Goal: Information Seeking & Learning: Learn about a topic

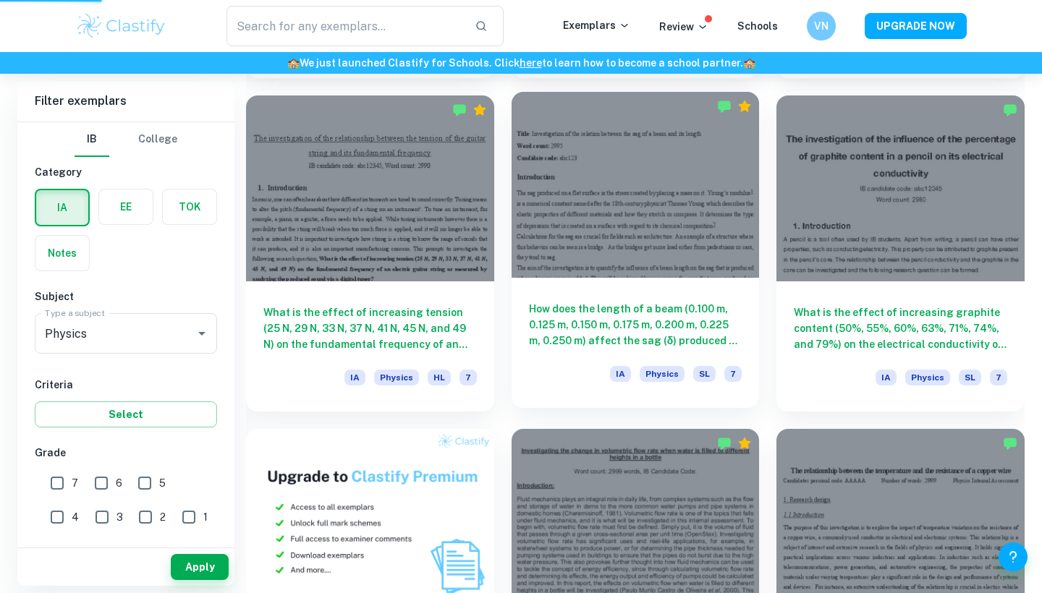
scroll to position [797, 0]
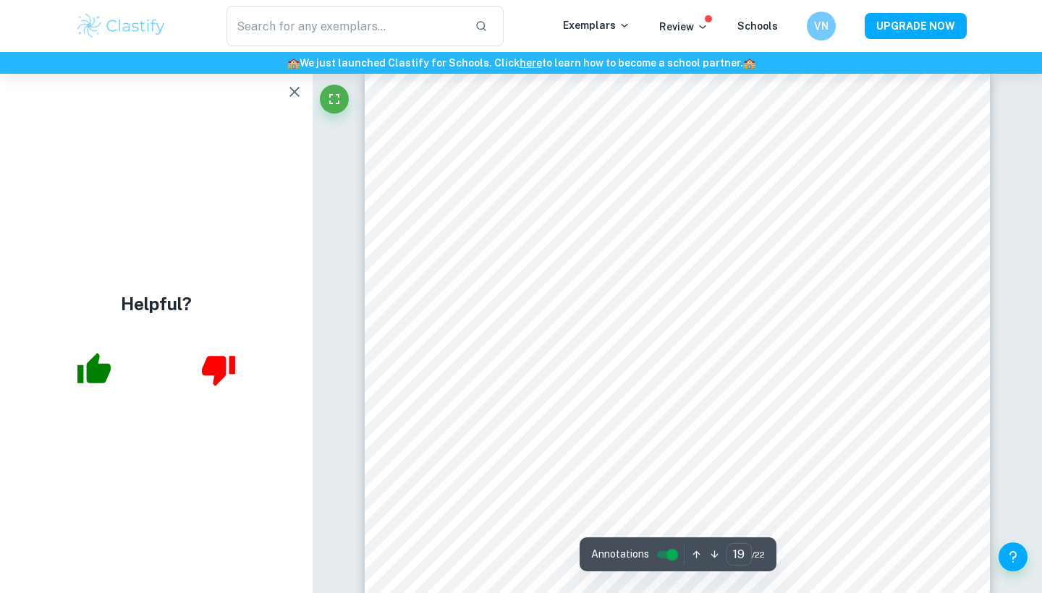
scroll to position [16324, 0]
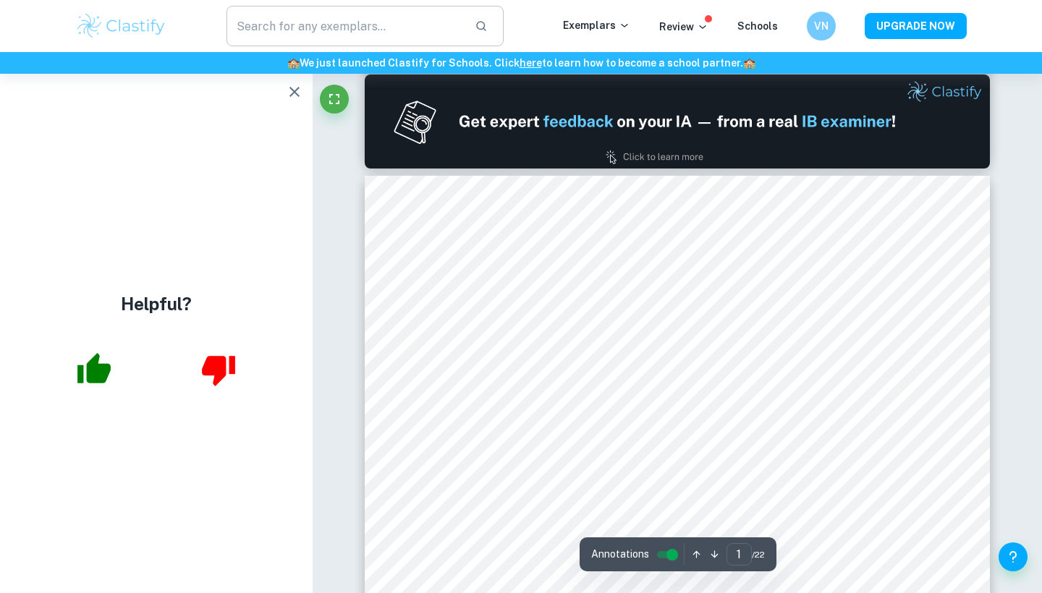
scroll to position [653, 0]
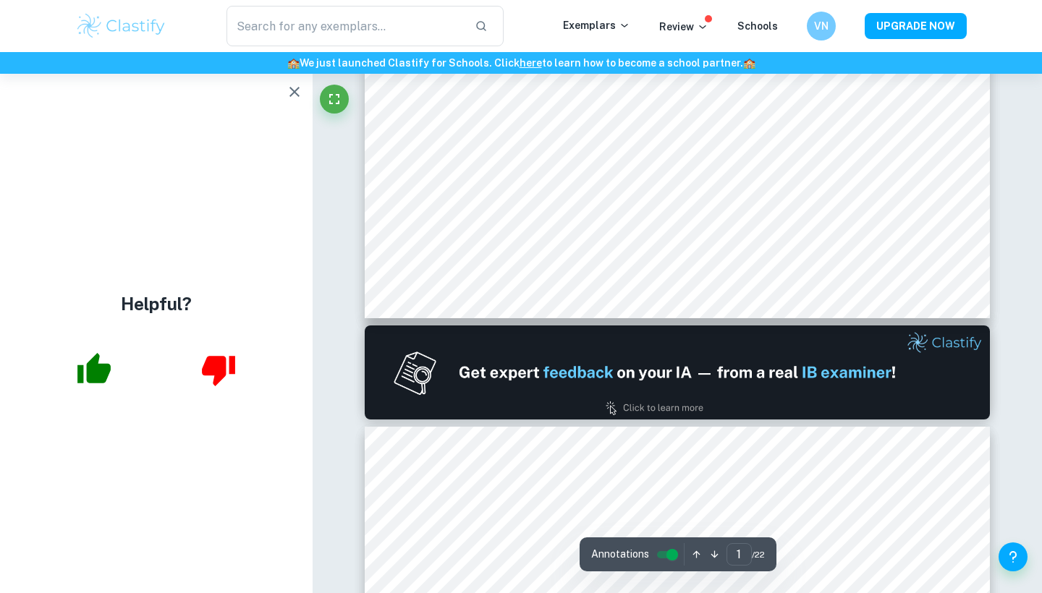
click at [295, 98] on icon "button" at bounding box center [294, 91] width 17 height 17
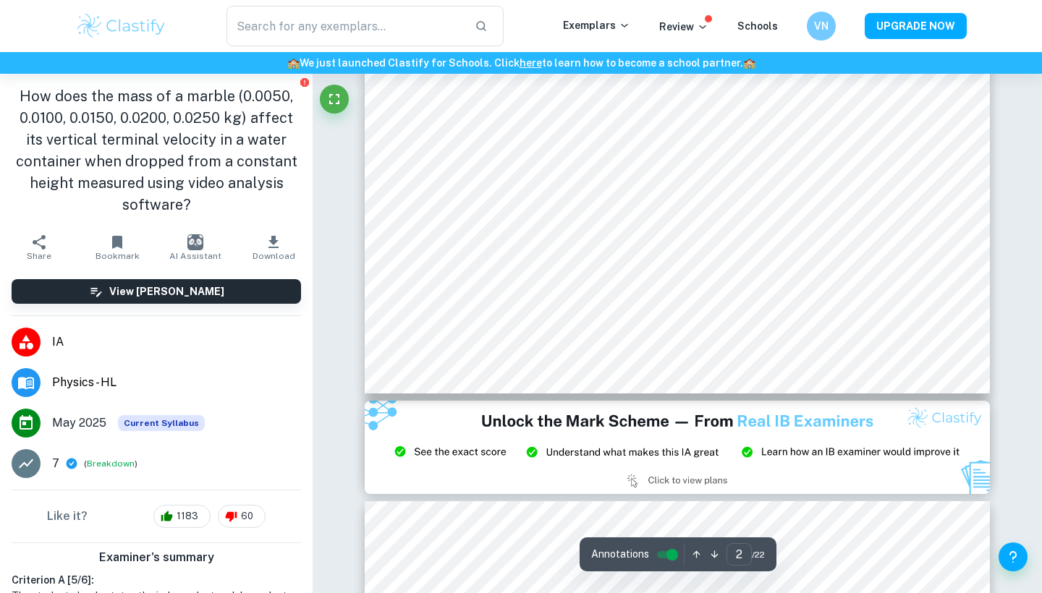
scroll to position [1590, 0]
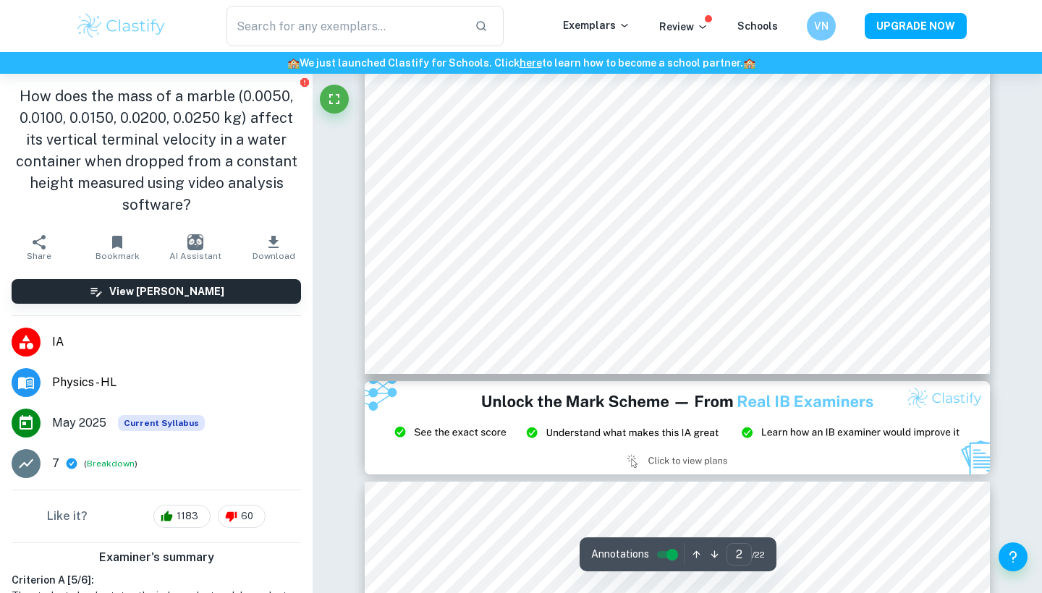
click at [272, 255] on span "Download" at bounding box center [274, 256] width 43 height 10
click at [278, 251] on span "Download" at bounding box center [274, 256] width 43 height 10
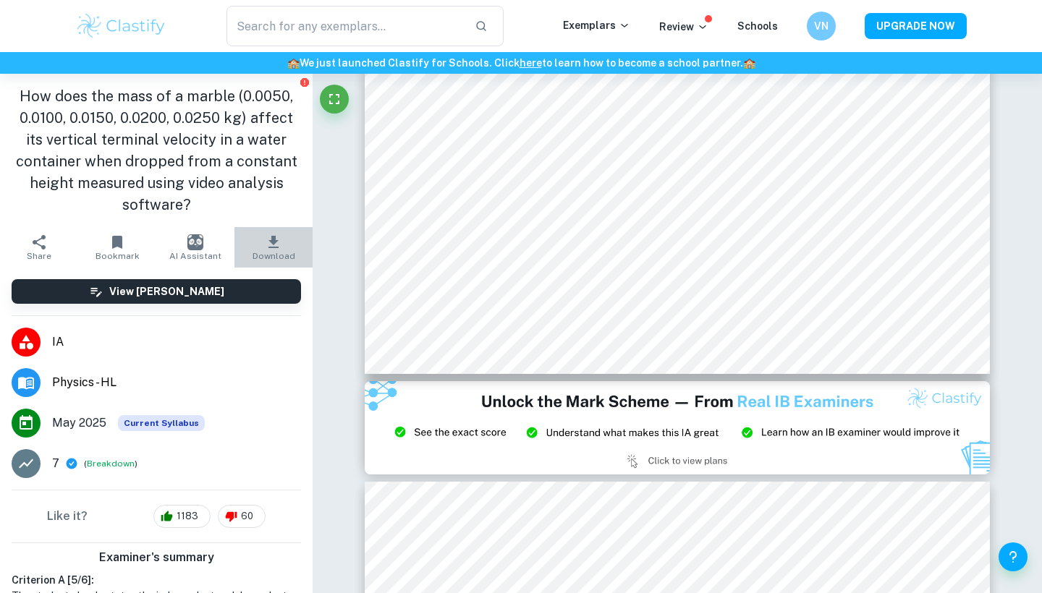
click at [278, 251] on span "Download" at bounding box center [274, 256] width 43 height 10
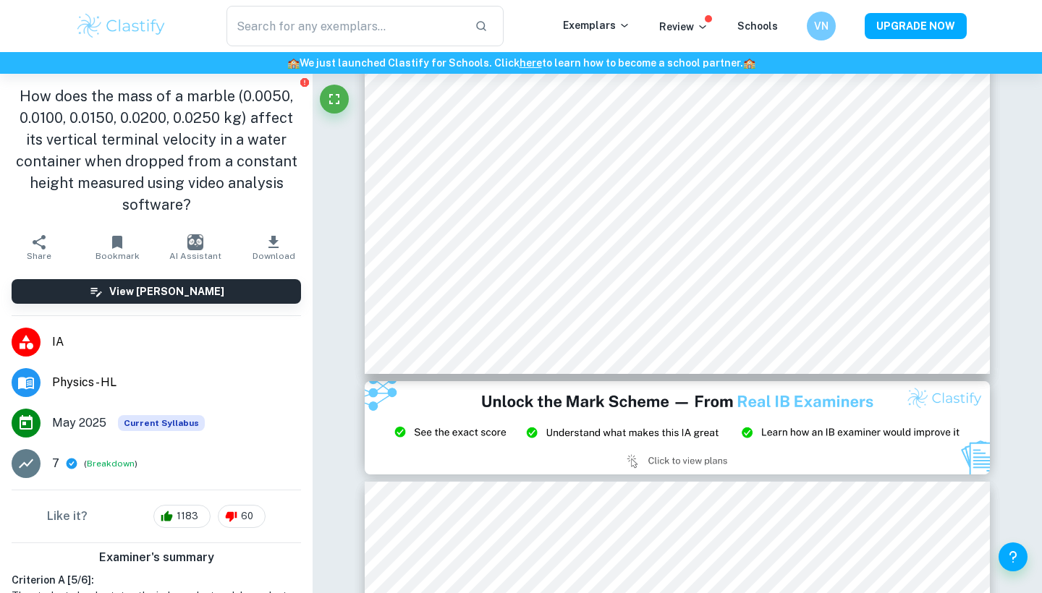
click at [305, 86] on icon "Report issue" at bounding box center [304, 82] width 9 height 9
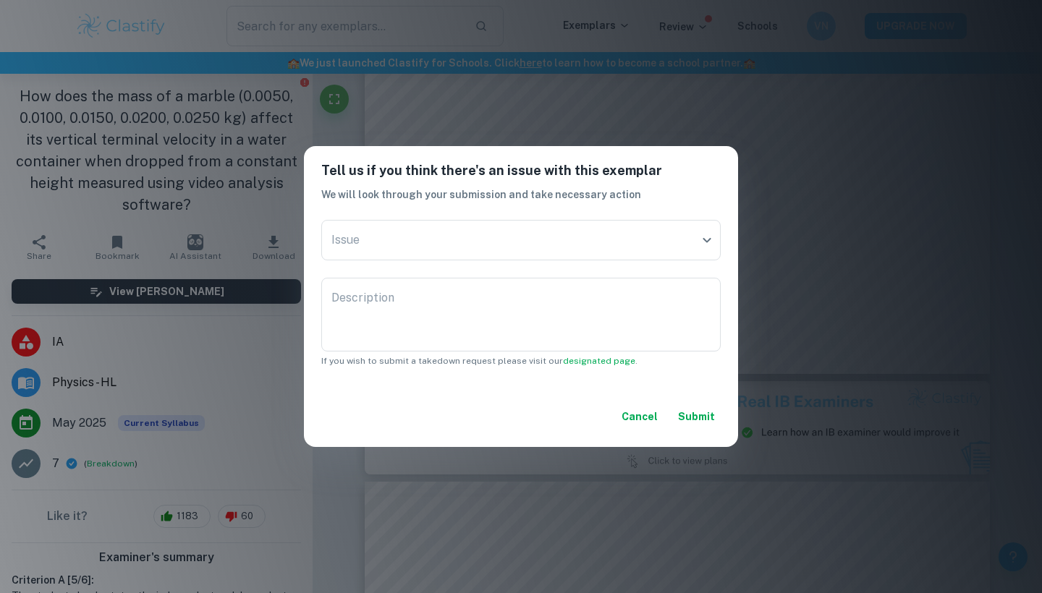
click at [642, 423] on button "Cancel" at bounding box center [640, 417] width 48 height 26
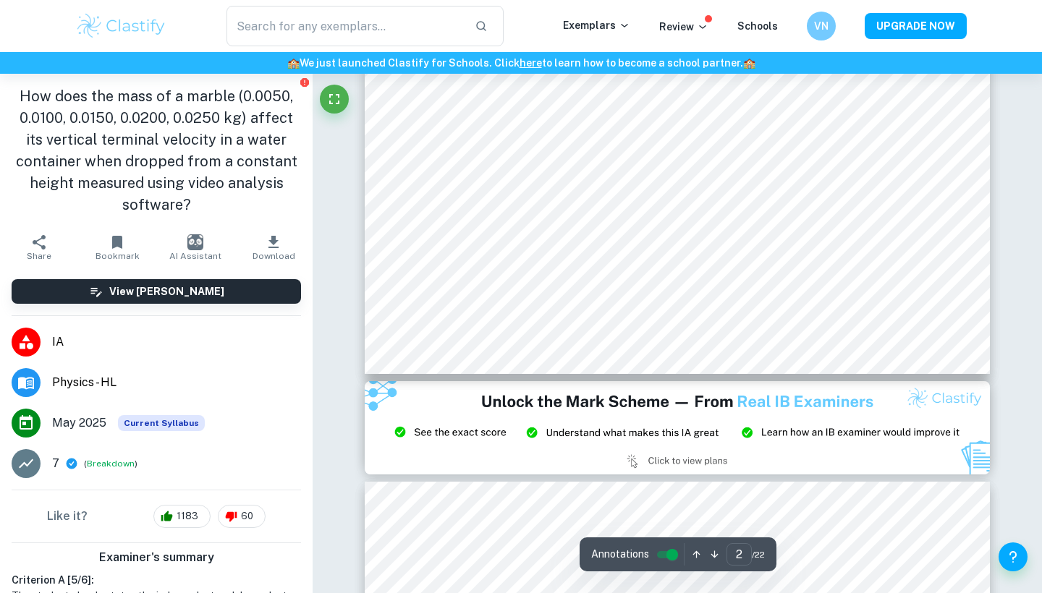
click at [276, 251] on span "Download" at bounding box center [274, 256] width 43 height 10
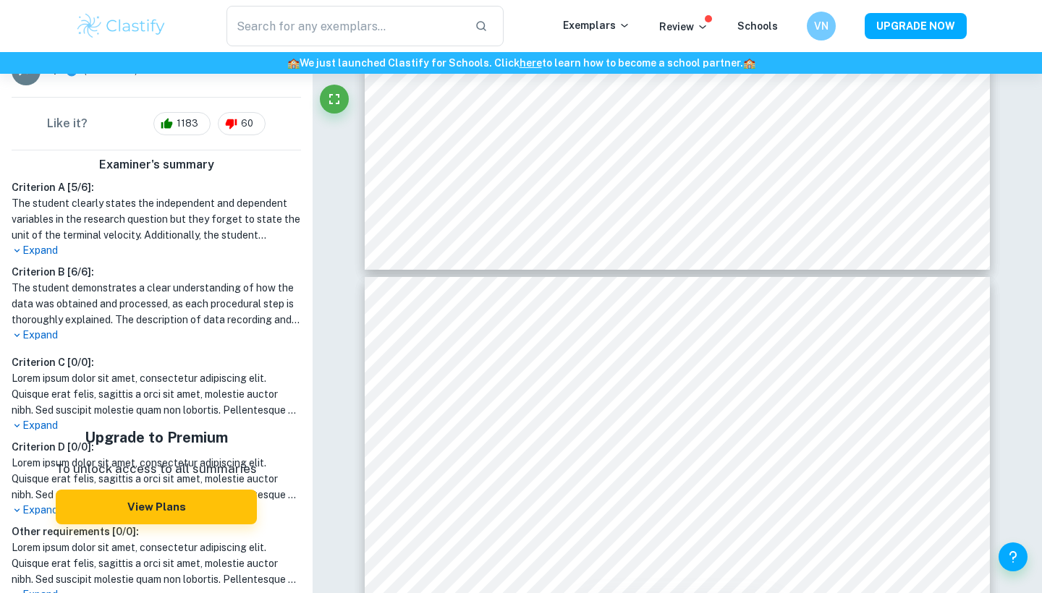
scroll to position [418, 0]
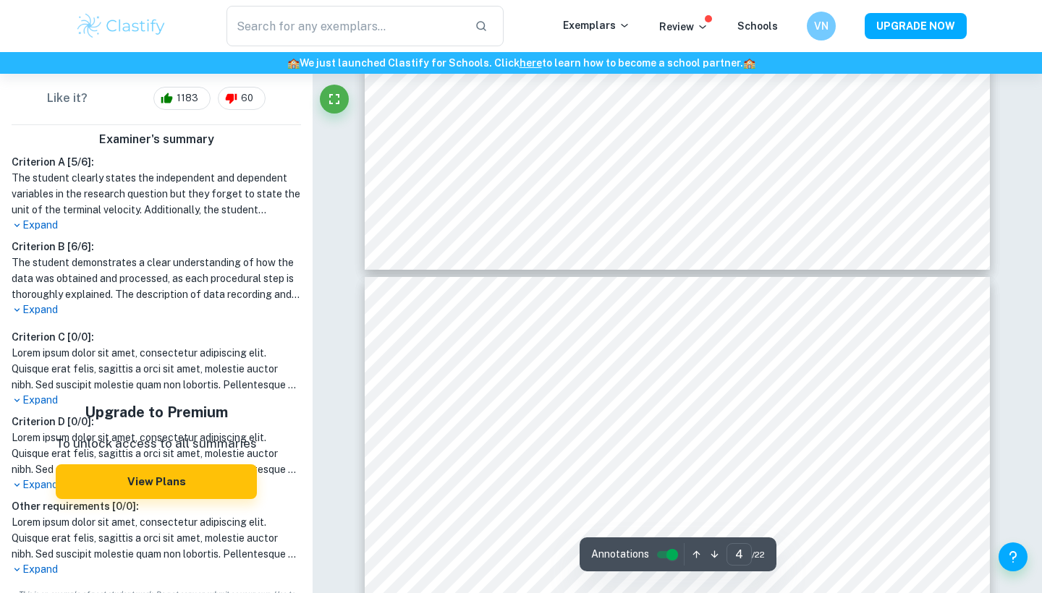
click at [55, 236] on div "Criterion A [ 5 / 6 ]: The student clearly states the independent and dependent…" at bounding box center [156, 236] width 301 height 164
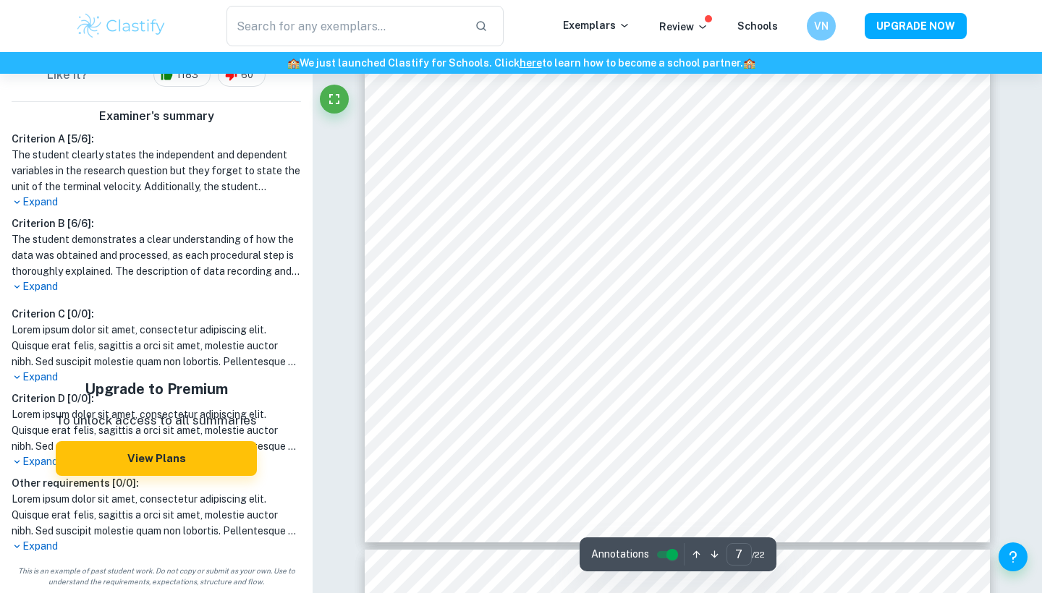
scroll to position [5984, 0]
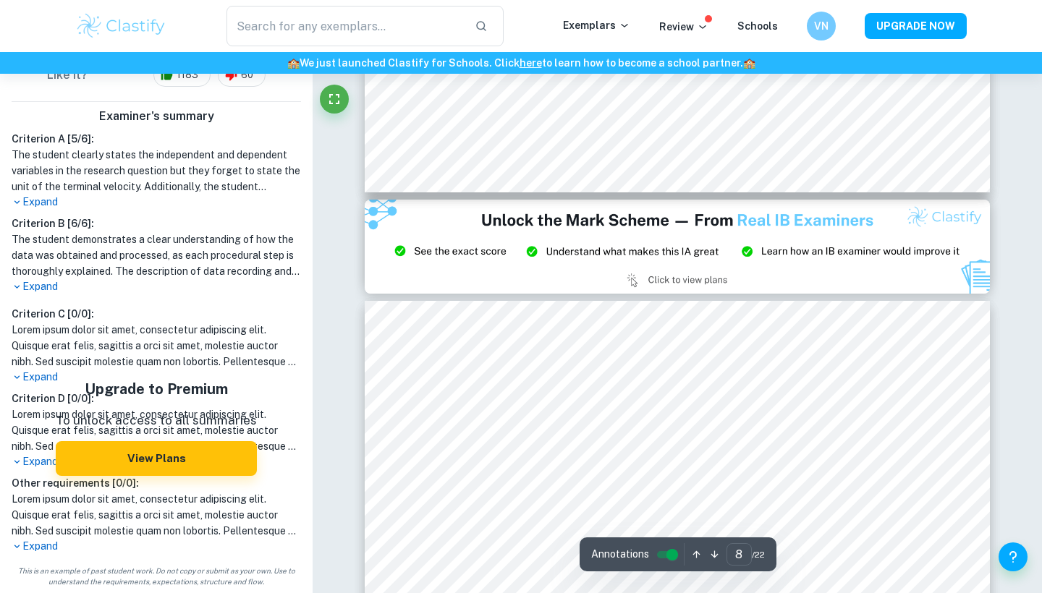
type input "9"
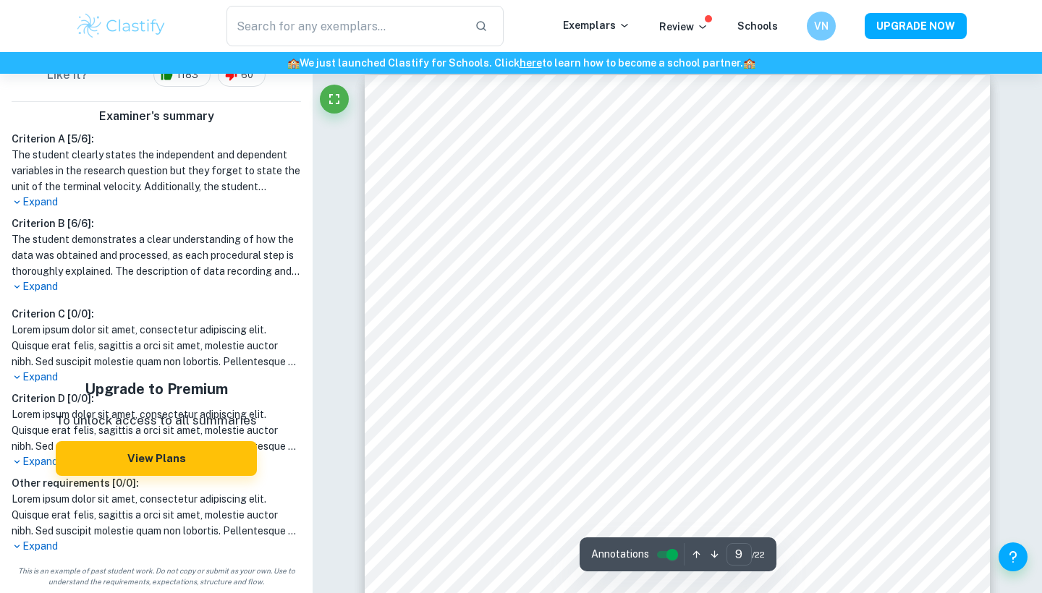
scroll to position [7439, 0]
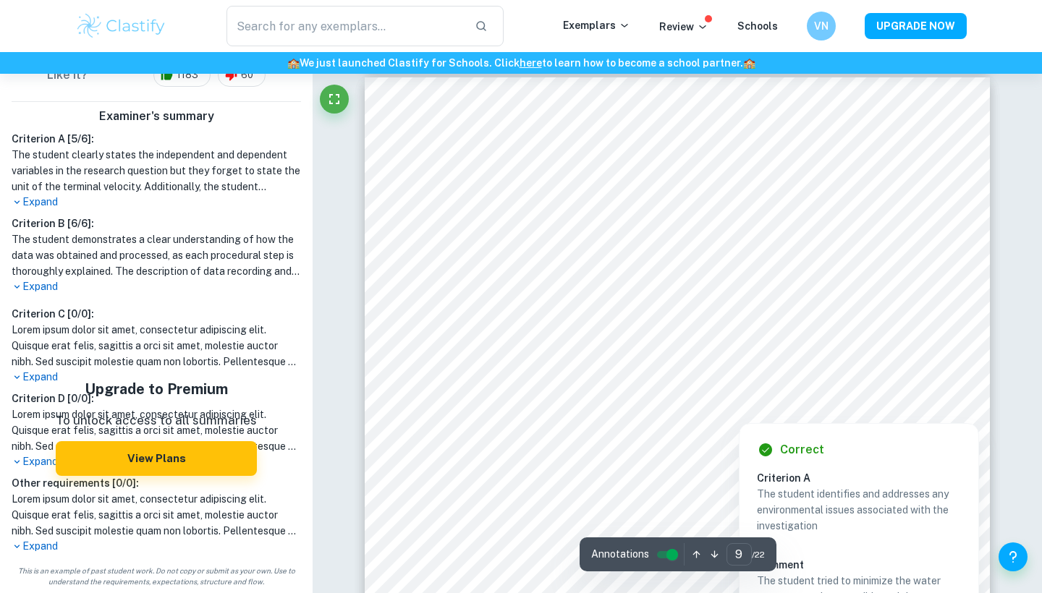
scroll to position [7437, 0]
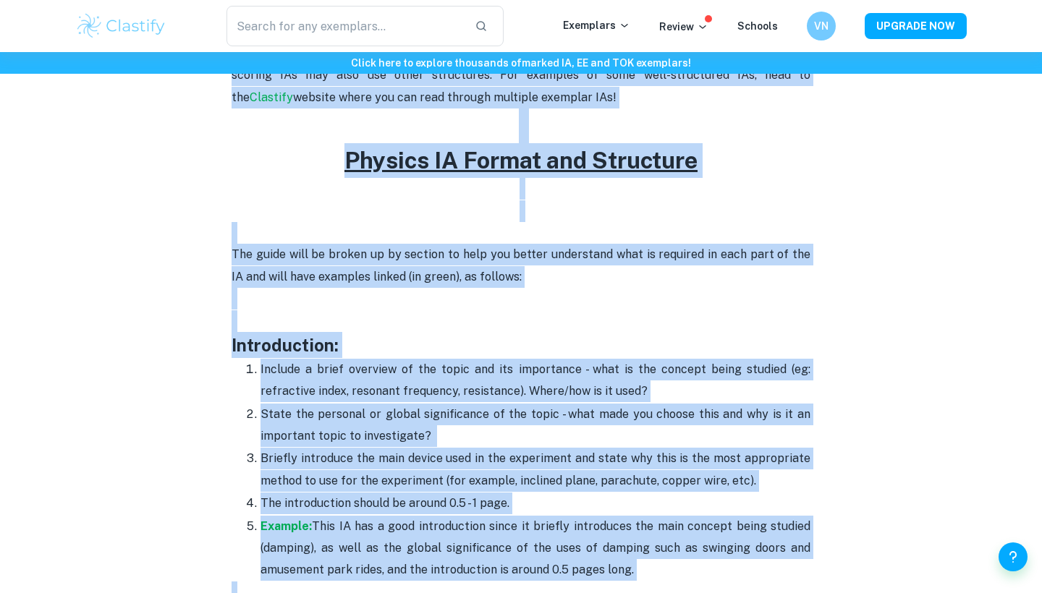
scroll to position [582, 0]
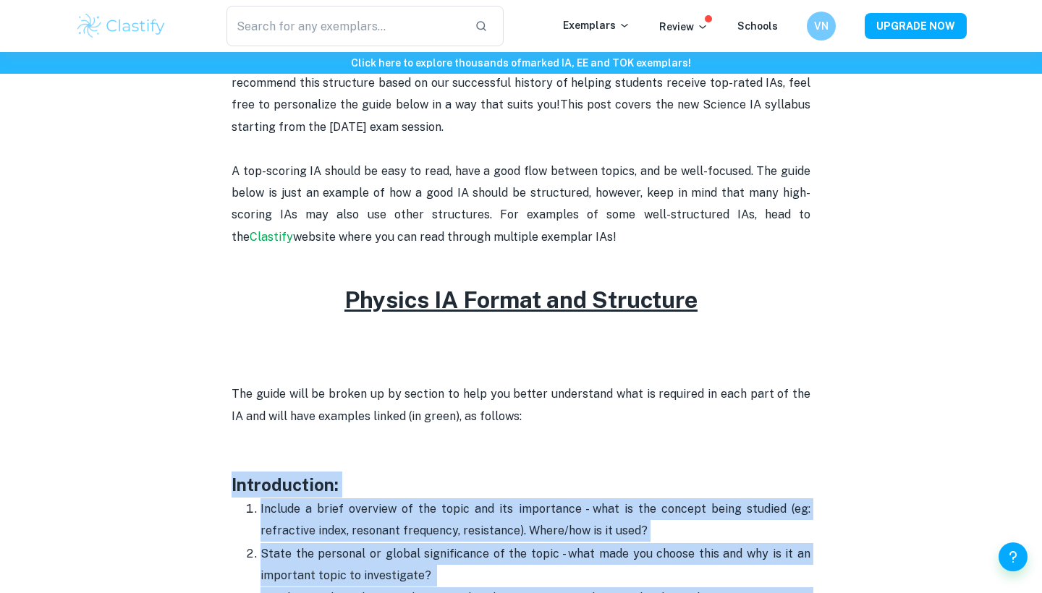
drag, startPoint x: 668, startPoint y: 501, endPoint x: 221, endPoint y: 472, distance: 448.1
copy div "Loremipsumdo: Sitamet c adipi elitsedd ei tem incid utl etd magnaaliqu - enim a…"
